Goal: Information Seeking & Learning: Find specific fact

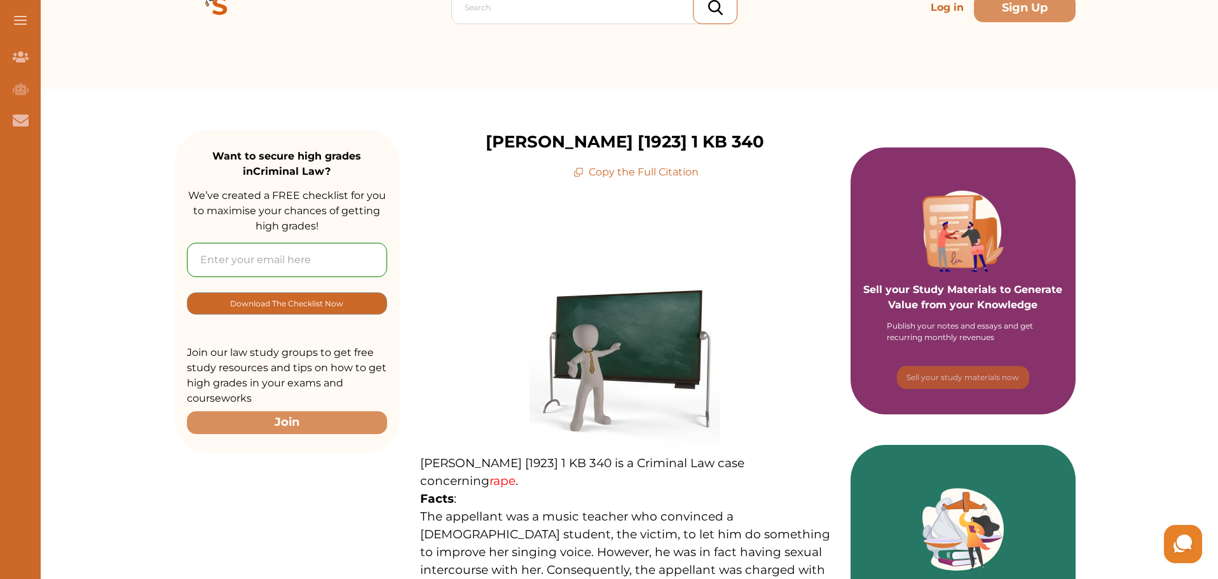
scroll to position [64, 0]
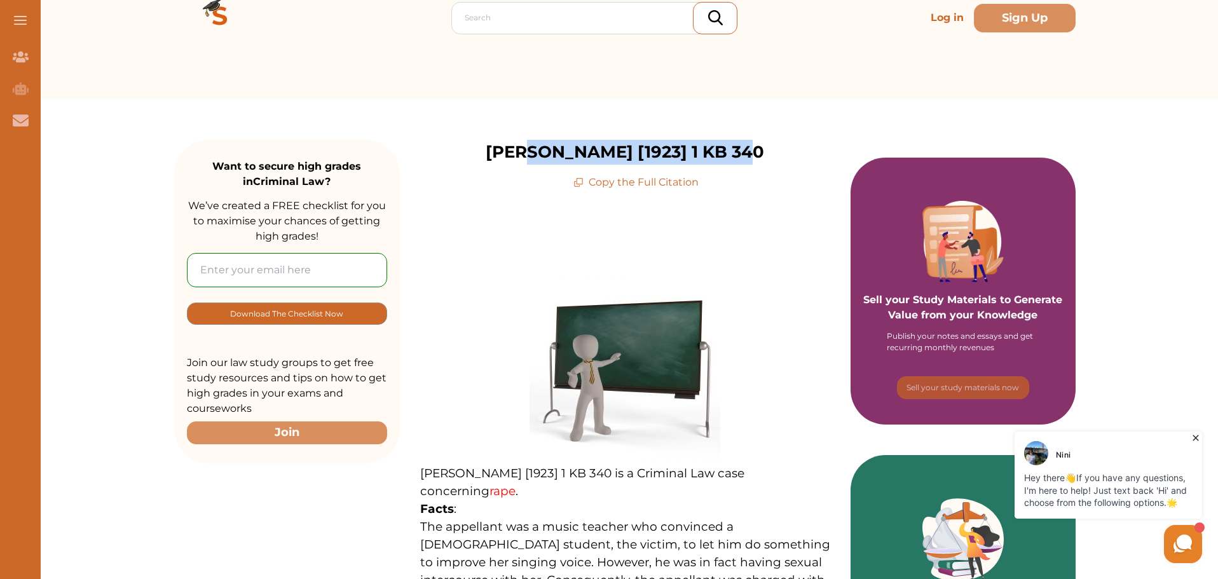
drag, startPoint x: 509, startPoint y: 154, endPoint x: 822, endPoint y: 156, distance: 313.5
click at [822, 156] on div "[PERSON_NAME] [1923] 1 KB 340 Copy the Full Citation" at bounding box center [625, 165] width 451 height 50
copy p "[PERSON_NAME] [1923] 1 KB 340"
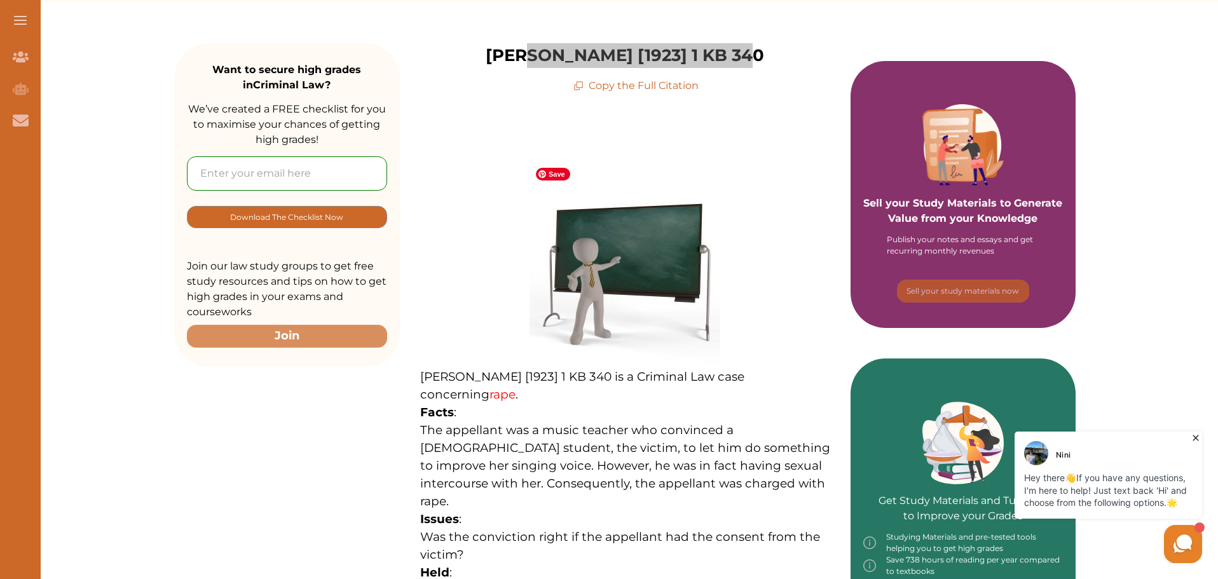
scroll to position [382, 0]
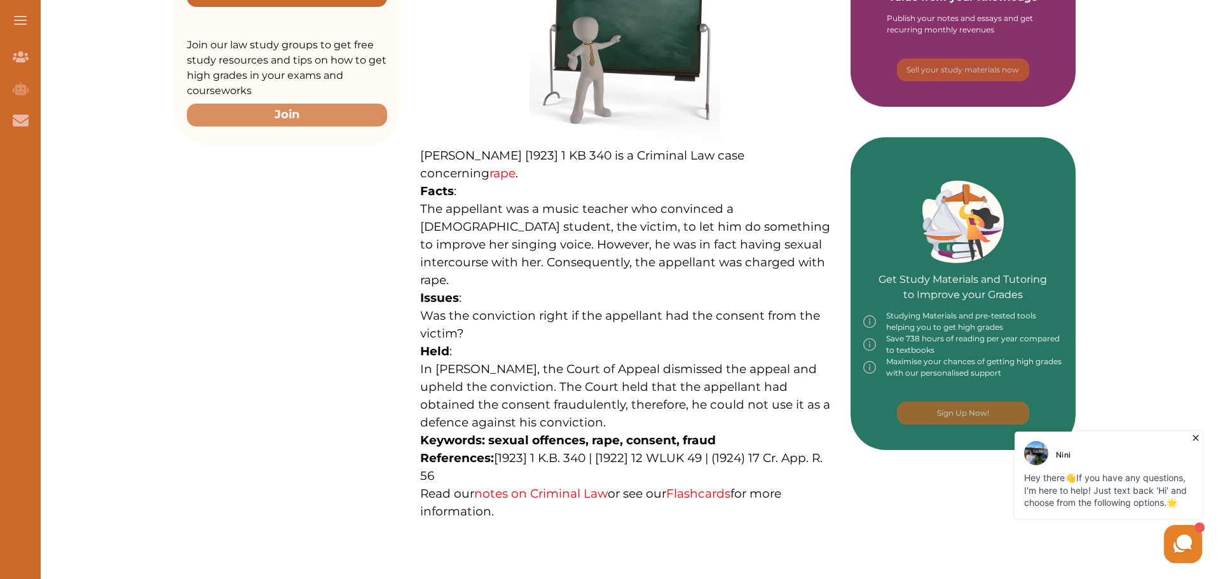
click at [422, 148] on span "[PERSON_NAME] [1923] 1 KB 340 is a Criminal Law case concerning rape ." at bounding box center [582, 164] width 324 height 32
click at [930, 227] on div "We do not allow selecting and copying of our content. You can get our subscript…" at bounding box center [609, 289] width 1218 height 579
drag, startPoint x: 422, startPoint y: 139, endPoint x: 441, endPoint y: 206, distance: 69.6
click at [441, 206] on p "[PERSON_NAME] [1923] 1 KB 340 is a Criminal Law case concerning rape . Facts : …" at bounding box center [625, 238] width 410 height 565
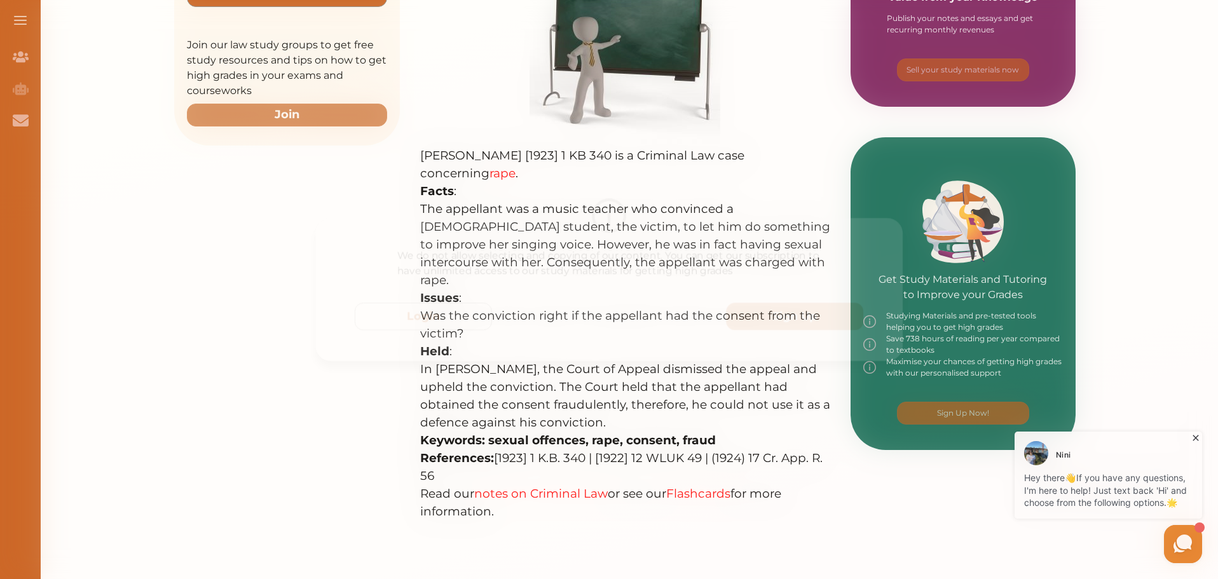
click at [731, 179] on div "We do not allow selecting and copying of our content. You can get our subscript…" at bounding box center [609, 289] width 1218 height 579
